Goal: Task Accomplishment & Management: Use online tool/utility

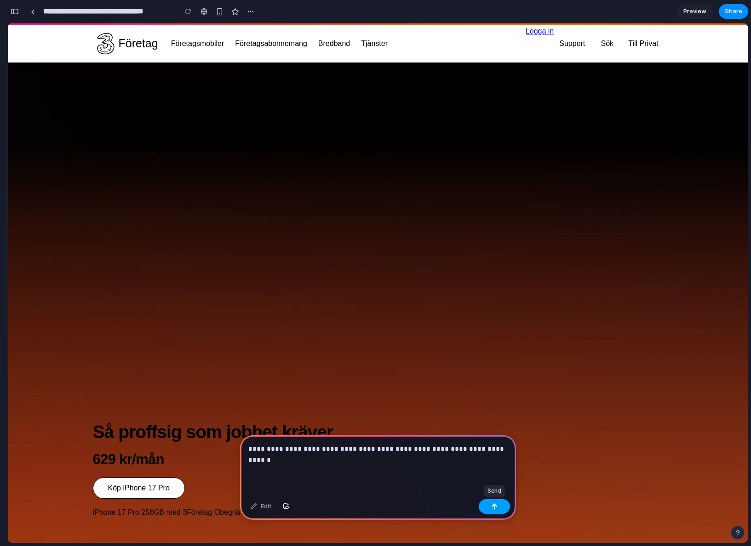
click at [491, 507] on div "button" at bounding box center [494, 506] width 6 height 6
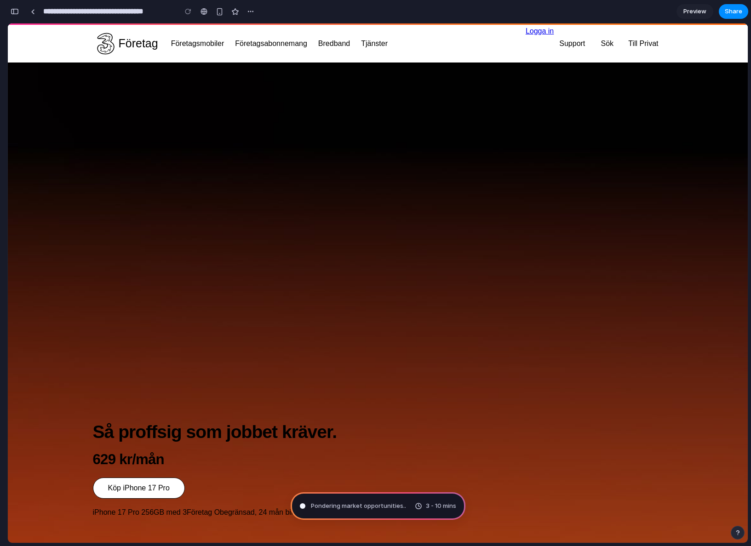
type input "**********"
